Goal: Find specific page/section: Find specific page/section

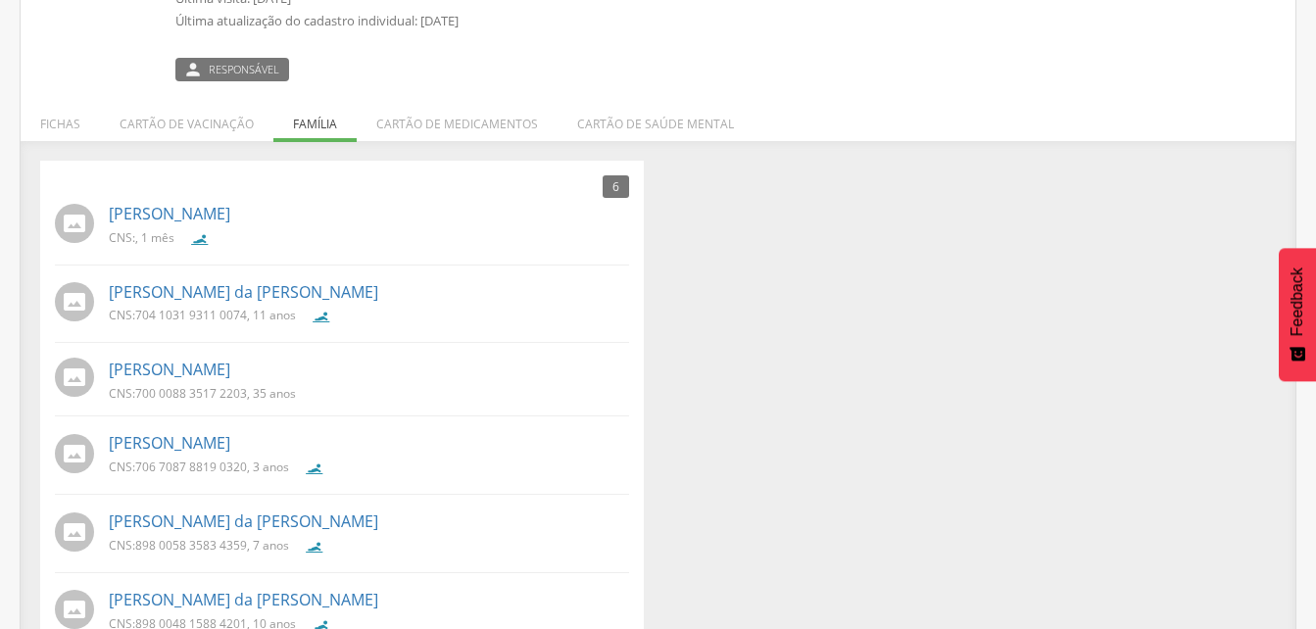
scroll to position [298, 0]
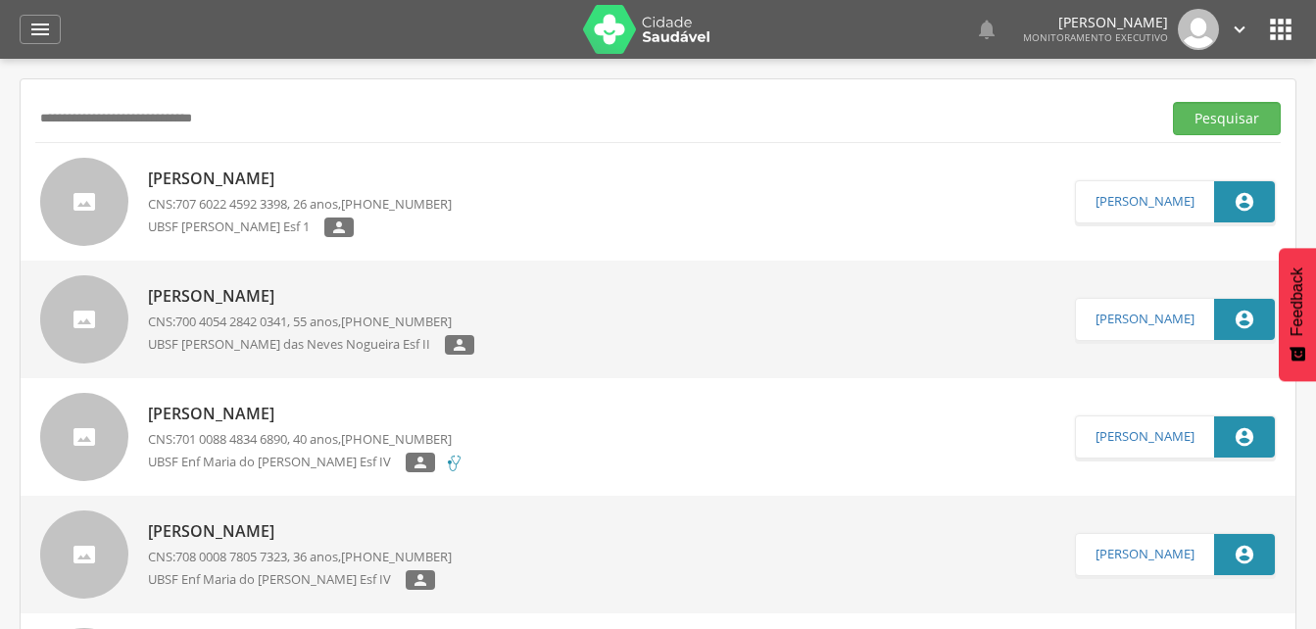
click at [280, 121] on input "**********" at bounding box center [594, 118] width 1118 height 33
type input "*"
click at [40, 115] on input "text" at bounding box center [594, 118] width 1118 height 33
click at [89, 132] on input "text" at bounding box center [594, 118] width 1118 height 33
click at [1217, 124] on button "Pesquisar" at bounding box center [1227, 118] width 108 height 33
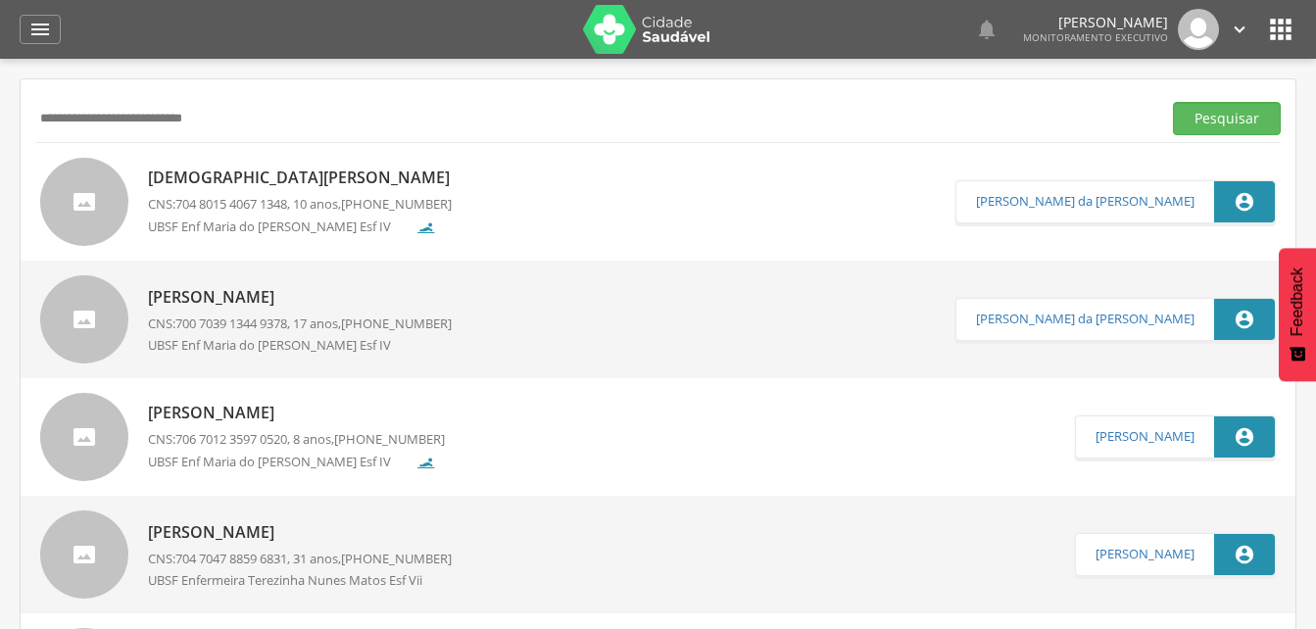
click at [369, 187] on p "[DEMOGRAPHIC_DATA][PERSON_NAME]" at bounding box center [304, 178] width 312 height 23
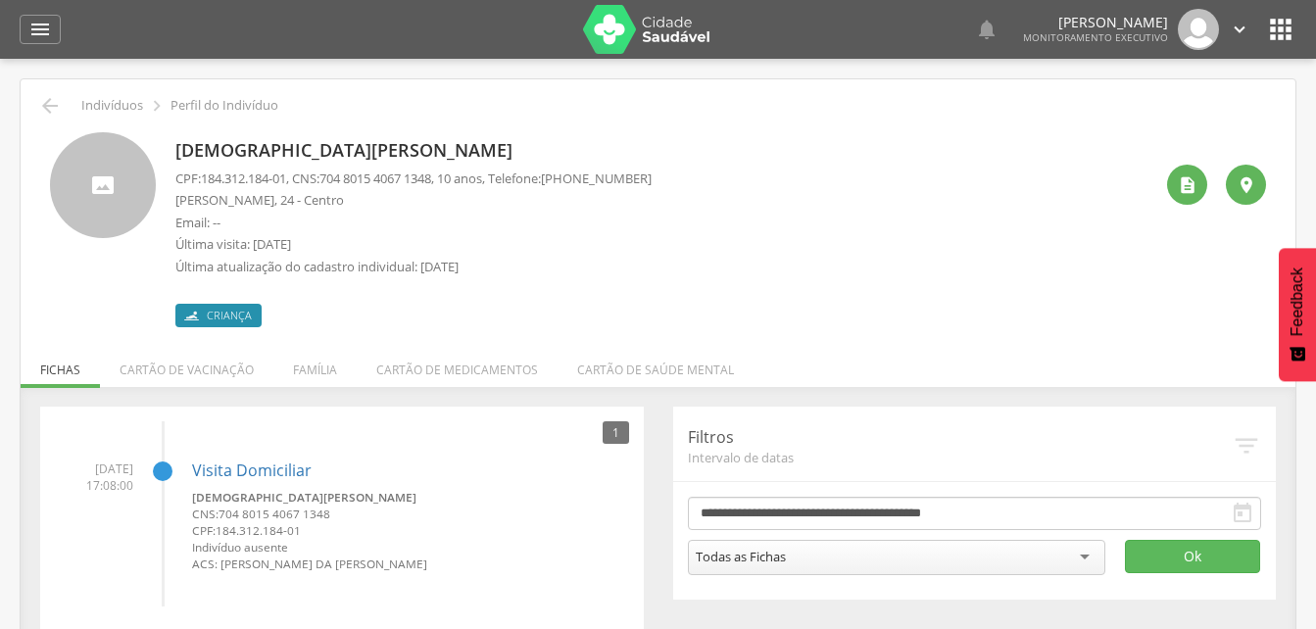
click at [333, 173] on span "704 8015 4067 1348" at bounding box center [376, 179] width 112 height 18
drag, startPoint x: 333, startPoint y: 173, endPoint x: 444, endPoint y: 183, distance: 111.2
click at [431, 183] on span "704 8015 4067 1348" at bounding box center [376, 179] width 112 height 18
drag, startPoint x: 444, startPoint y: 183, endPoint x: 421, endPoint y: 176, distance: 23.6
copy span "704 8015 4067 1348"
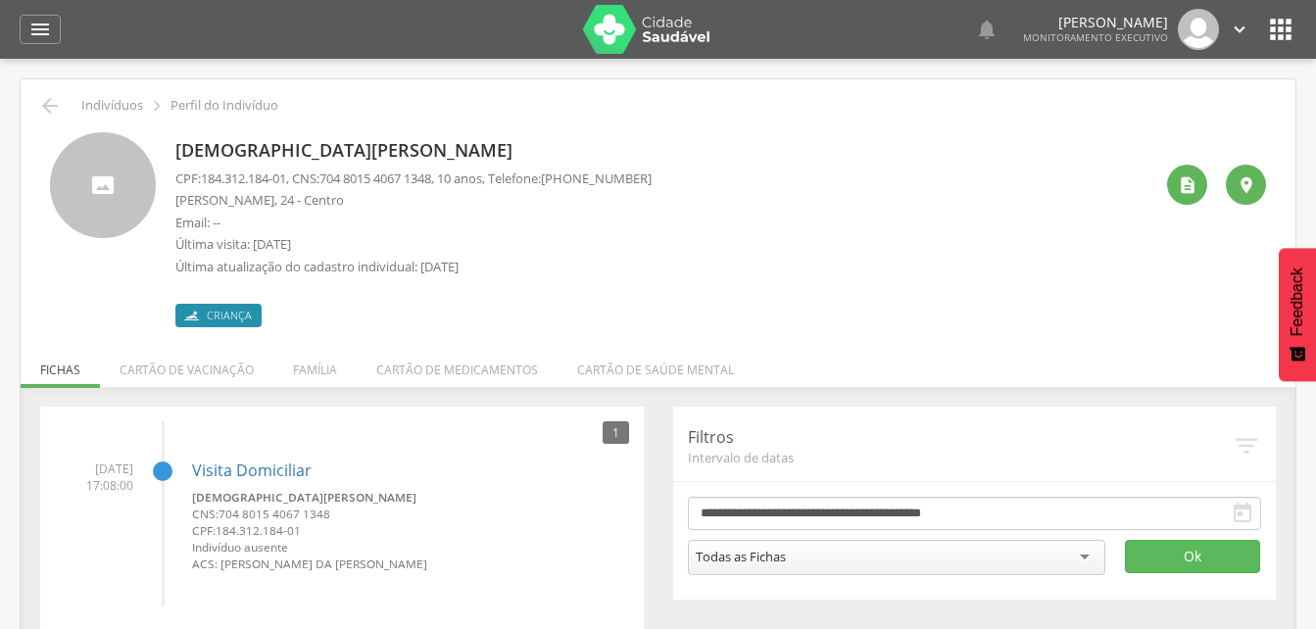
click at [505, 222] on p "Email: --" at bounding box center [413, 223] width 476 height 19
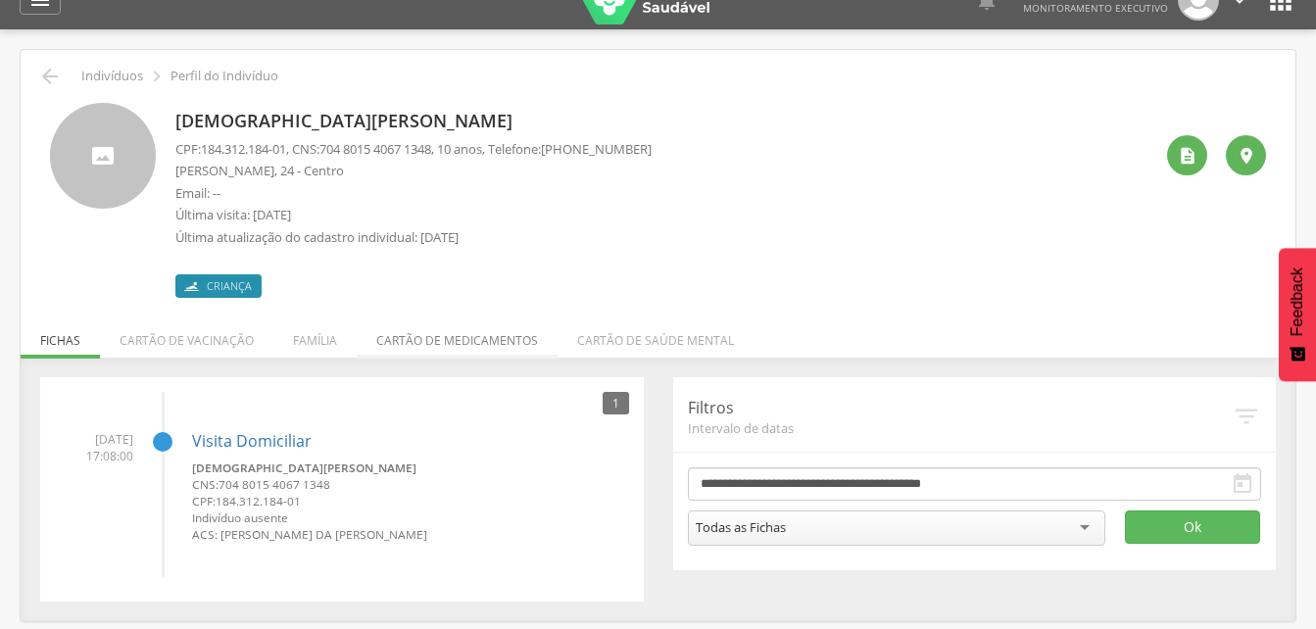
scroll to position [59, 0]
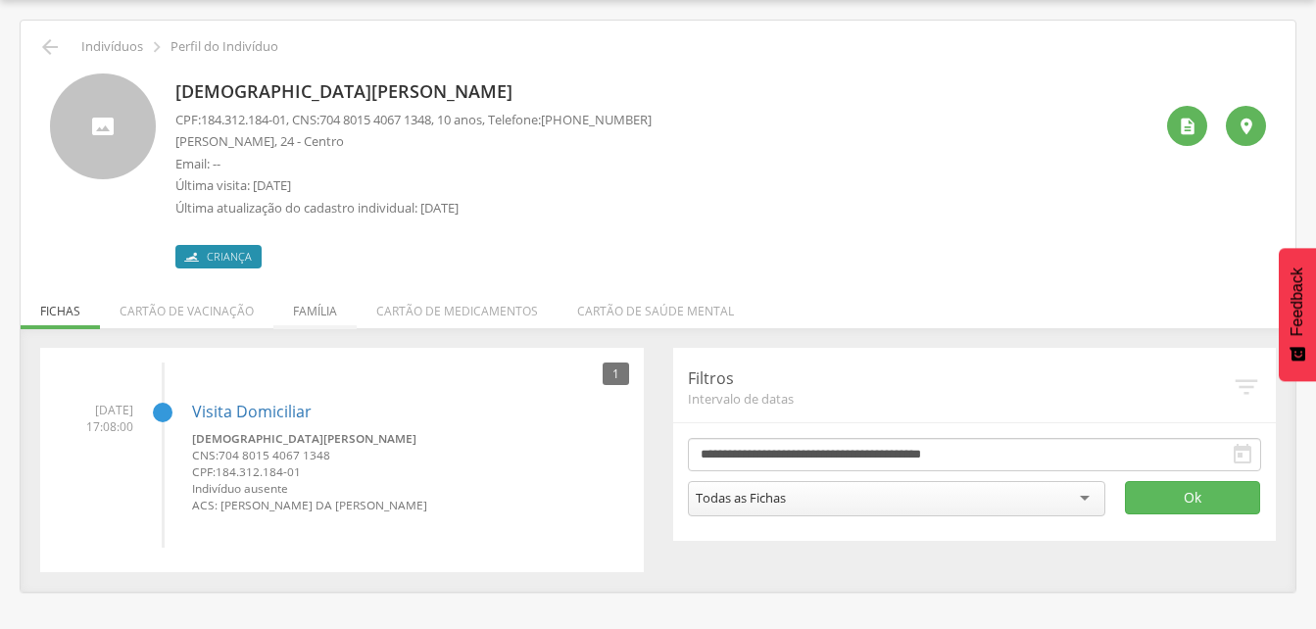
click at [306, 309] on li "Família" at bounding box center [314, 306] width 83 height 46
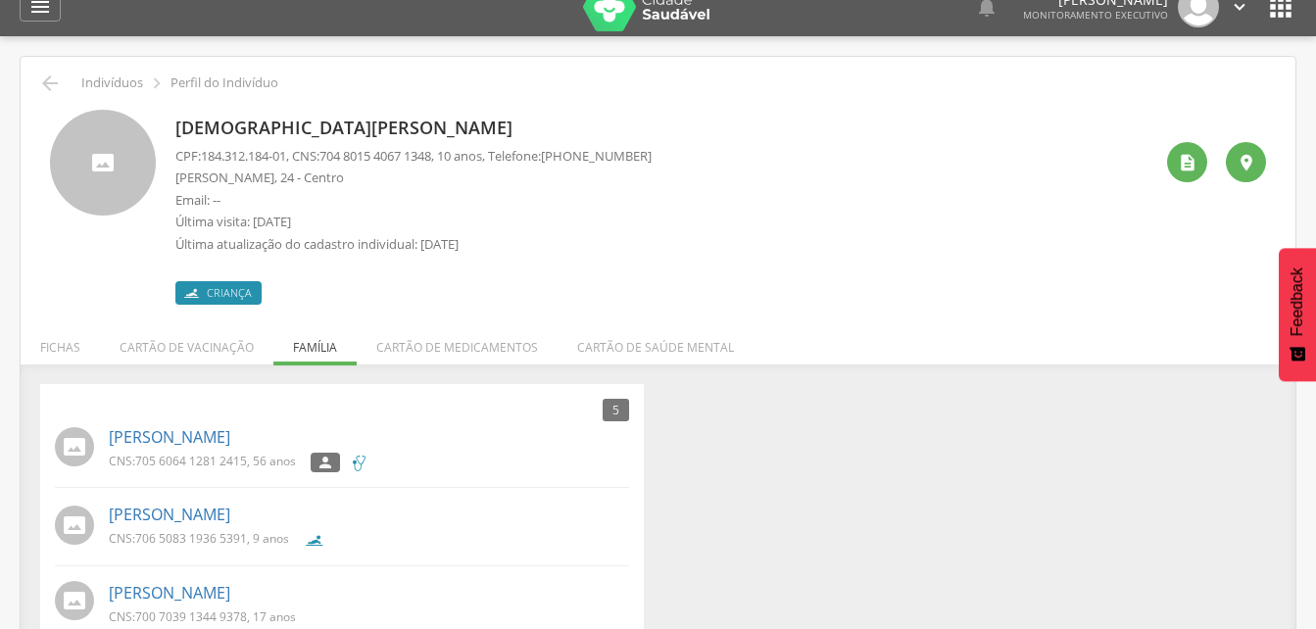
scroll to position [0, 0]
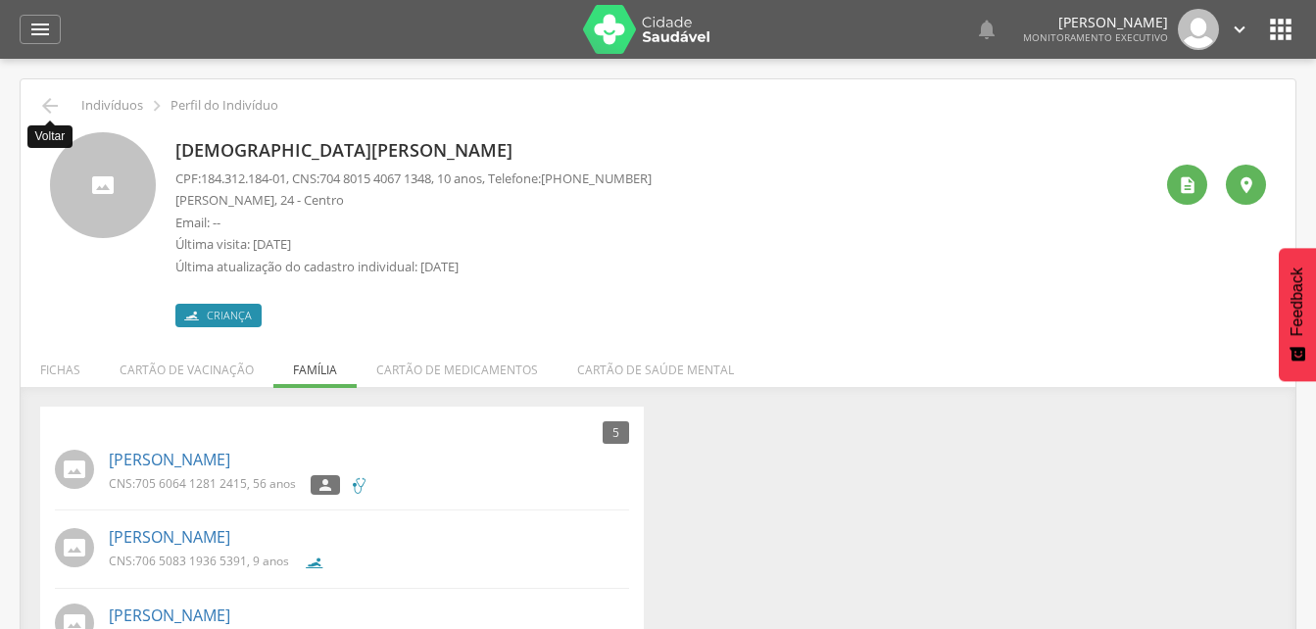
click at [55, 97] on icon "" at bounding box center [50, 106] width 24 height 24
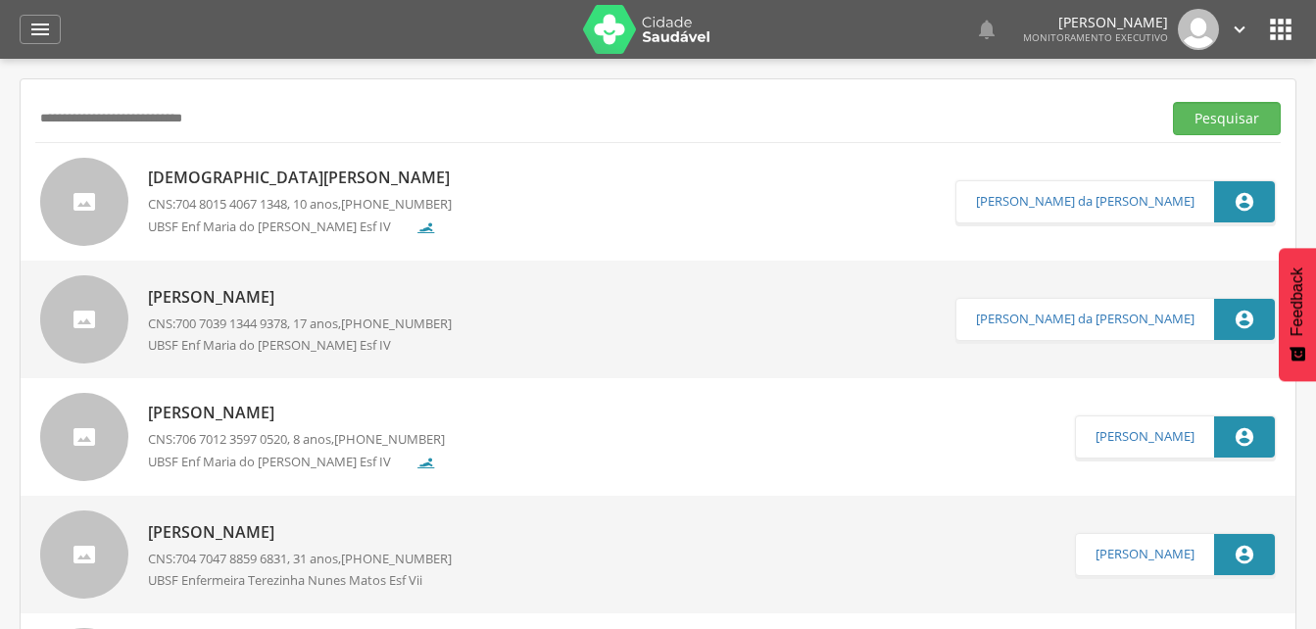
click at [264, 124] on input "**********" at bounding box center [594, 118] width 1118 height 33
type input "*"
click at [99, 120] on input "text" at bounding box center [594, 118] width 1118 height 33
type input "**********"
click at [1230, 124] on button "Pesquisar" at bounding box center [1227, 118] width 108 height 33
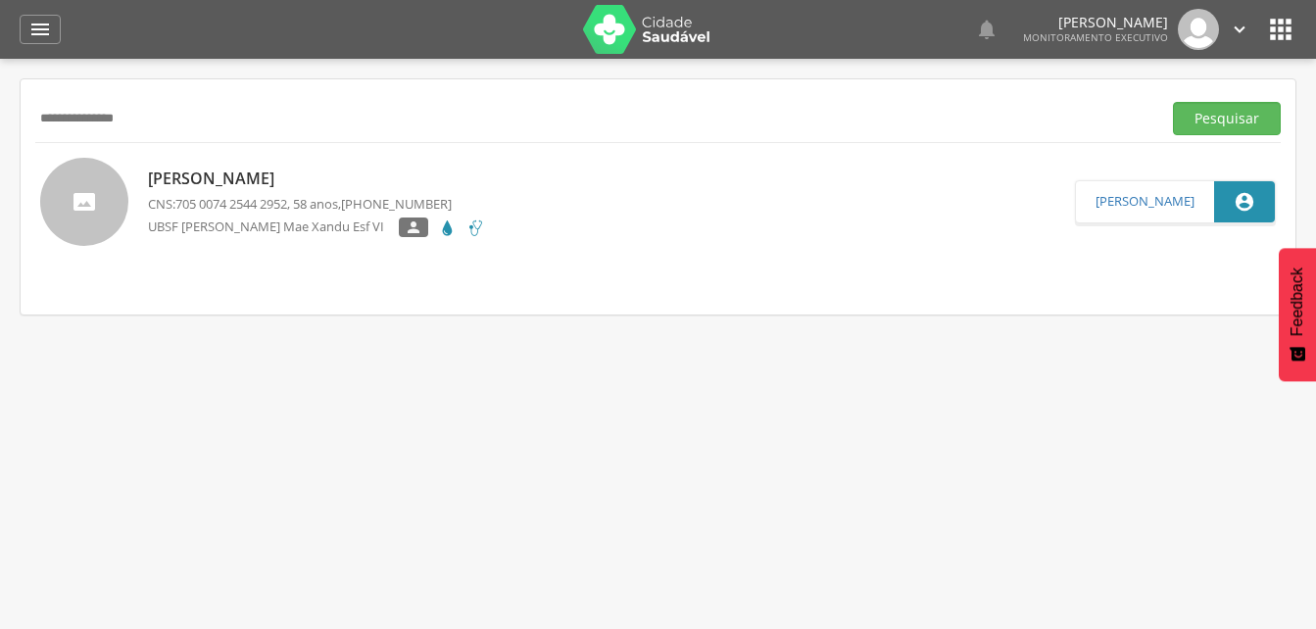
click at [224, 178] on p "[PERSON_NAME]" at bounding box center [316, 179] width 337 height 23
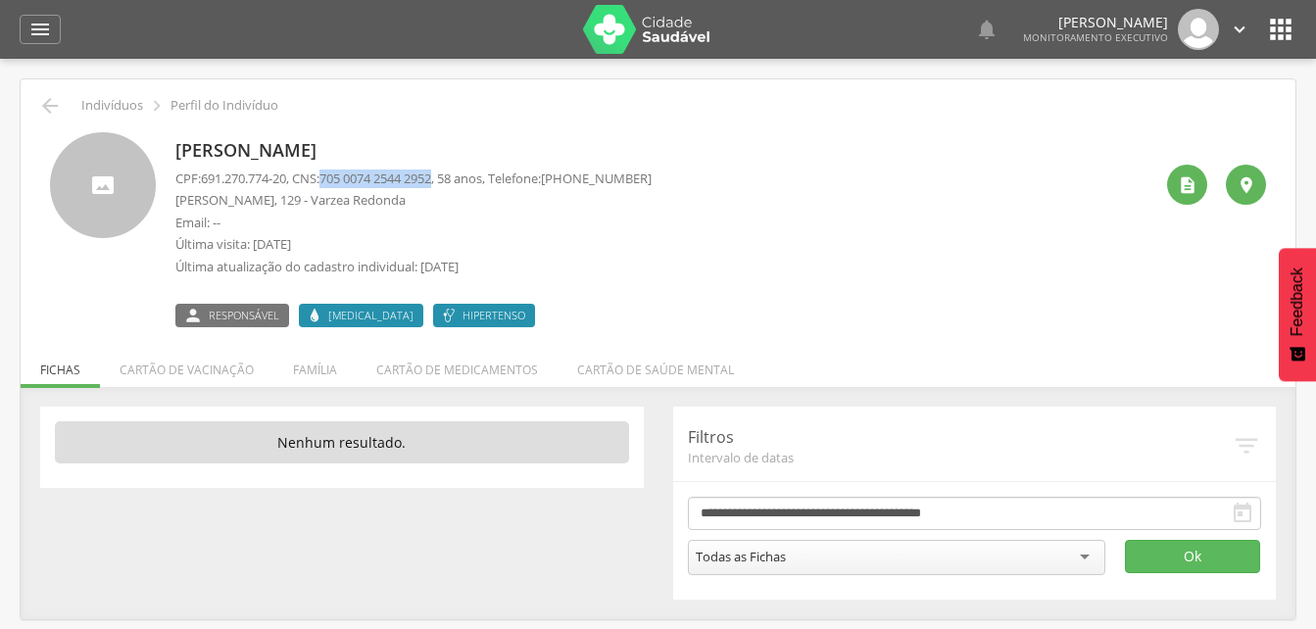
drag, startPoint x: 332, startPoint y: 176, endPoint x: 451, endPoint y: 176, distance: 118.6
click at [451, 176] on p "CPF: 691.270.774-20 , CNS: [PHONE_NUMBER] , 58 anos, Telefone: [PHONE_NUMBER]" at bounding box center [413, 179] width 476 height 19
drag, startPoint x: 451, startPoint y: 176, endPoint x: 436, endPoint y: 175, distance: 14.7
copy span "705 0074 2544 2952"
click at [331, 371] on li "Família" at bounding box center [314, 365] width 83 height 46
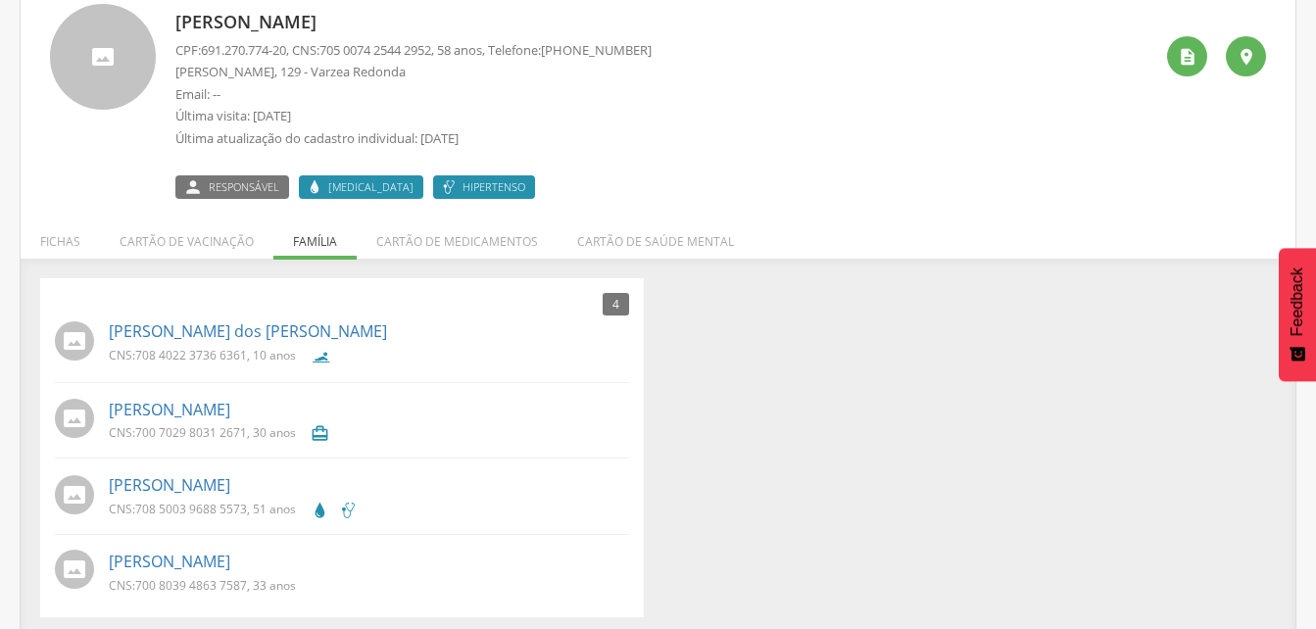
scroll to position [137, 0]
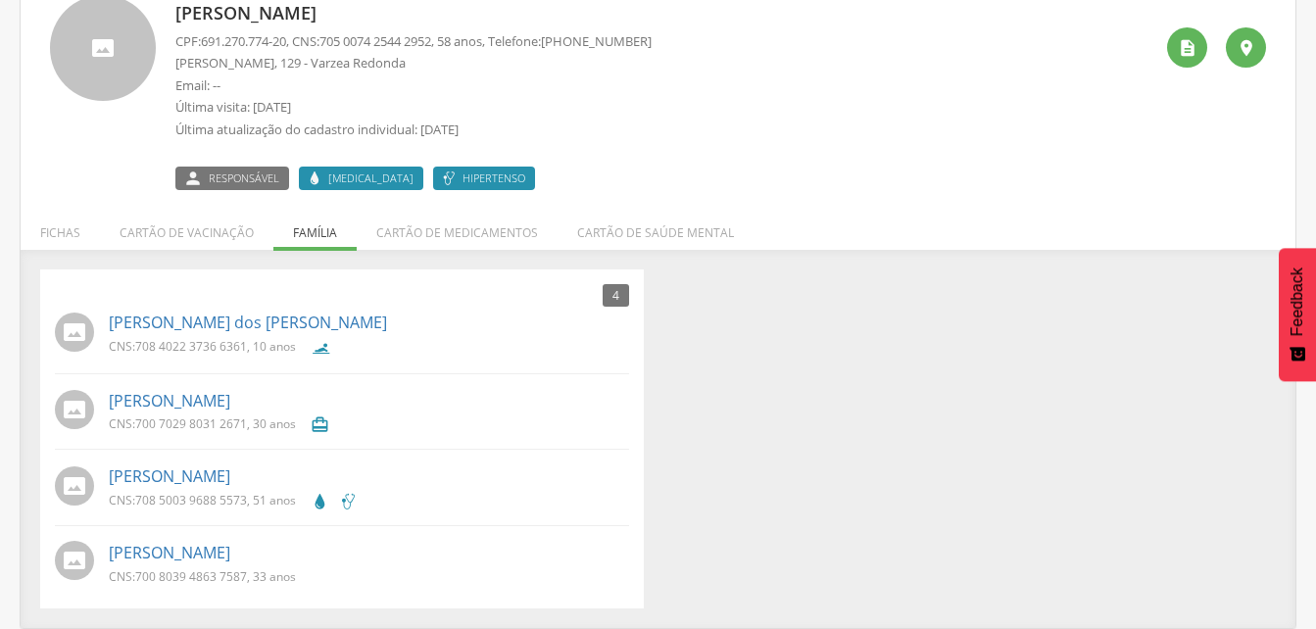
click at [583, 182] on div " Responsável [MEDICAL_DATA] Hipertenso" at bounding box center [413, 169] width 476 height 41
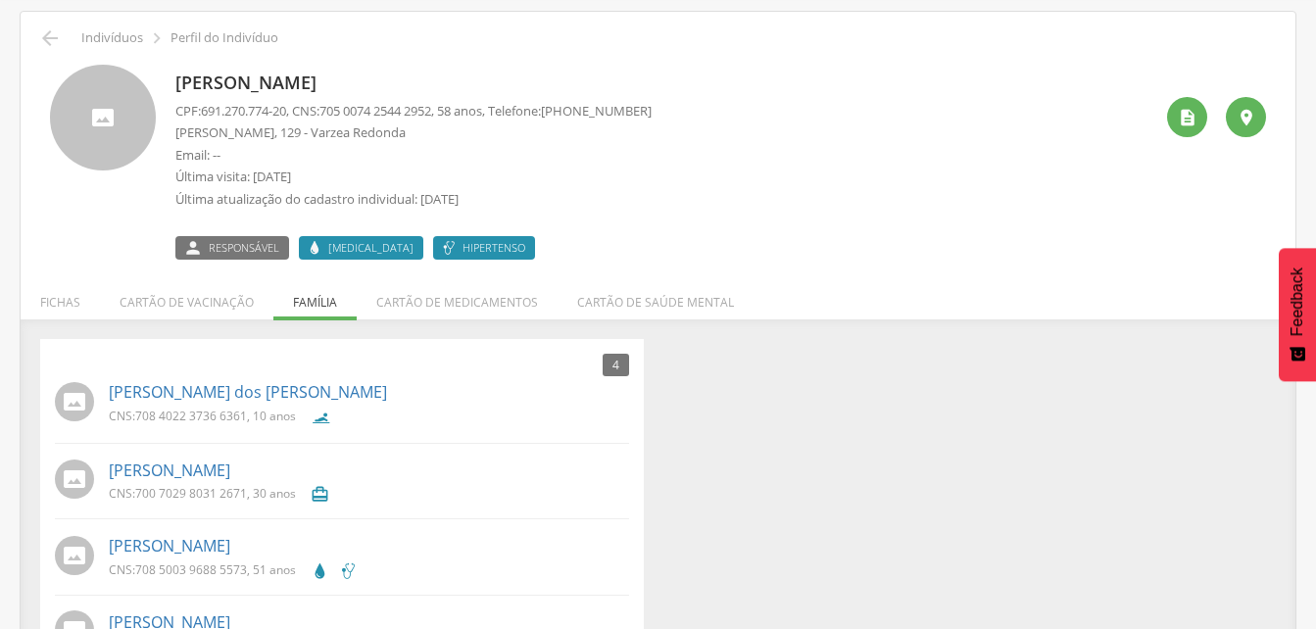
scroll to position [0, 0]
